Goal: Complete application form

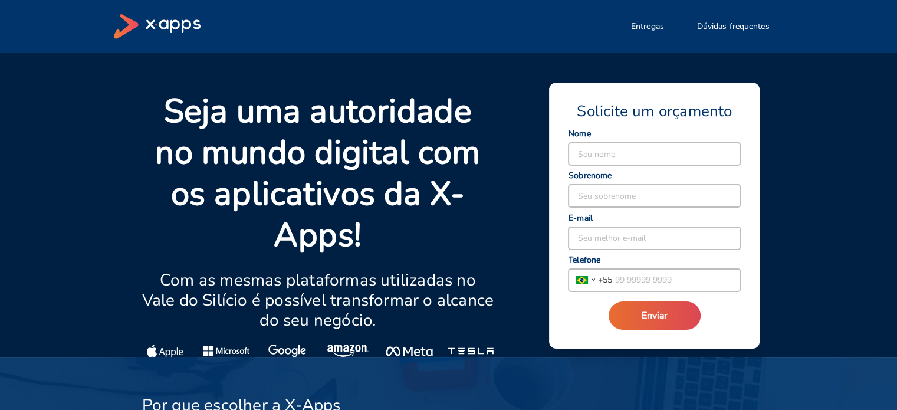
click at [581, 154] on input at bounding box center [654, 154] width 172 height 22
type input "[PERSON_NAME]"
type input "[EMAIL_ADDRESS][DOMAIN_NAME]"
type input "[PHONE_NUMBER]"
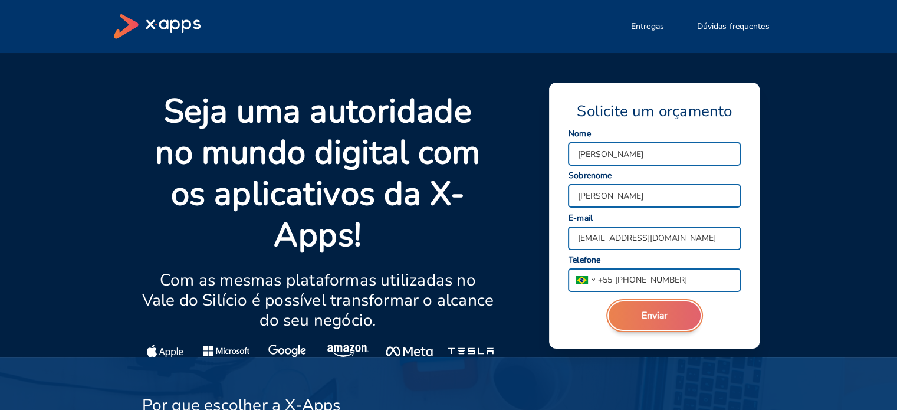
click at [664, 318] on span "Enviar" at bounding box center [655, 315] width 26 height 13
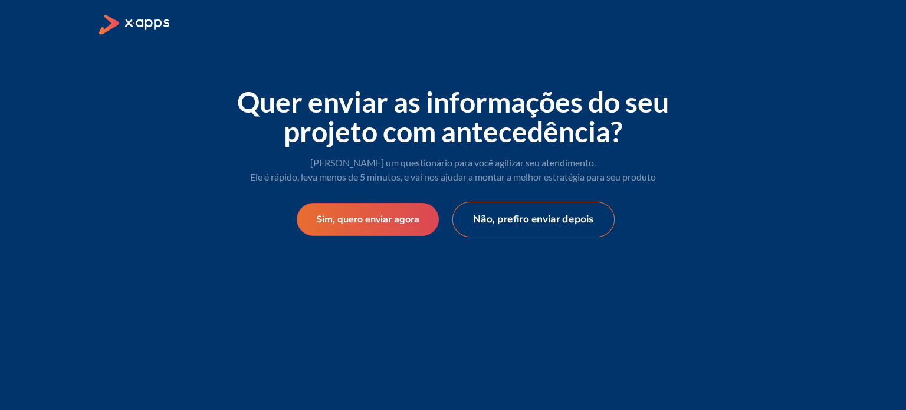
click at [528, 225] on button "Não, prefiro enviar depois" at bounding box center [533, 219] width 163 height 35
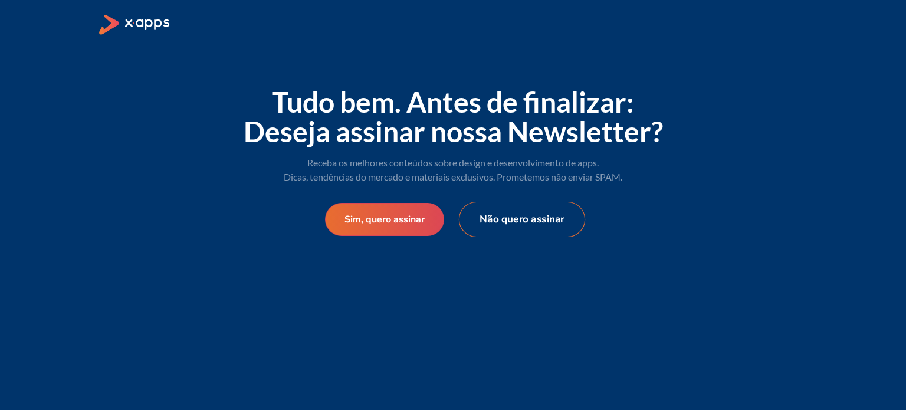
click at [527, 222] on button "Não quero assinar" at bounding box center [522, 219] width 126 height 35
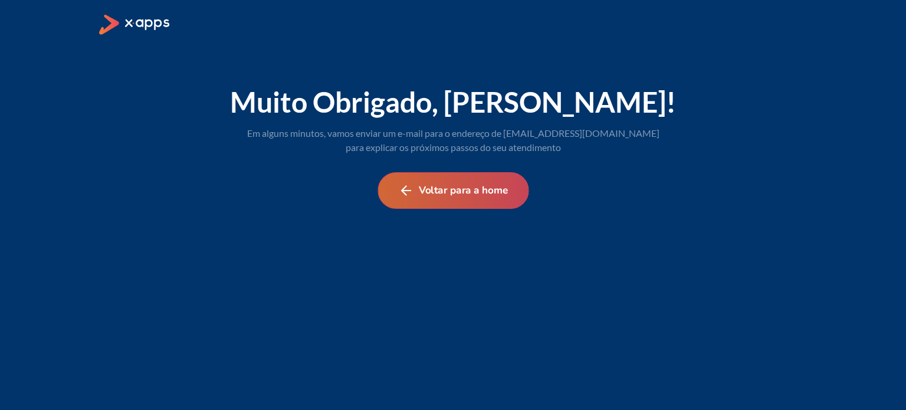
click at [474, 193] on button "Voltar para a home" at bounding box center [452, 190] width 151 height 37
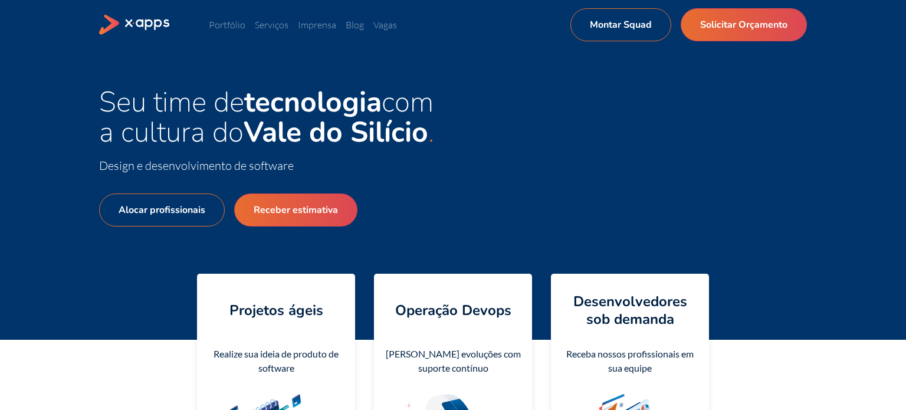
select select "BR"
